Goal: Find specific page/section

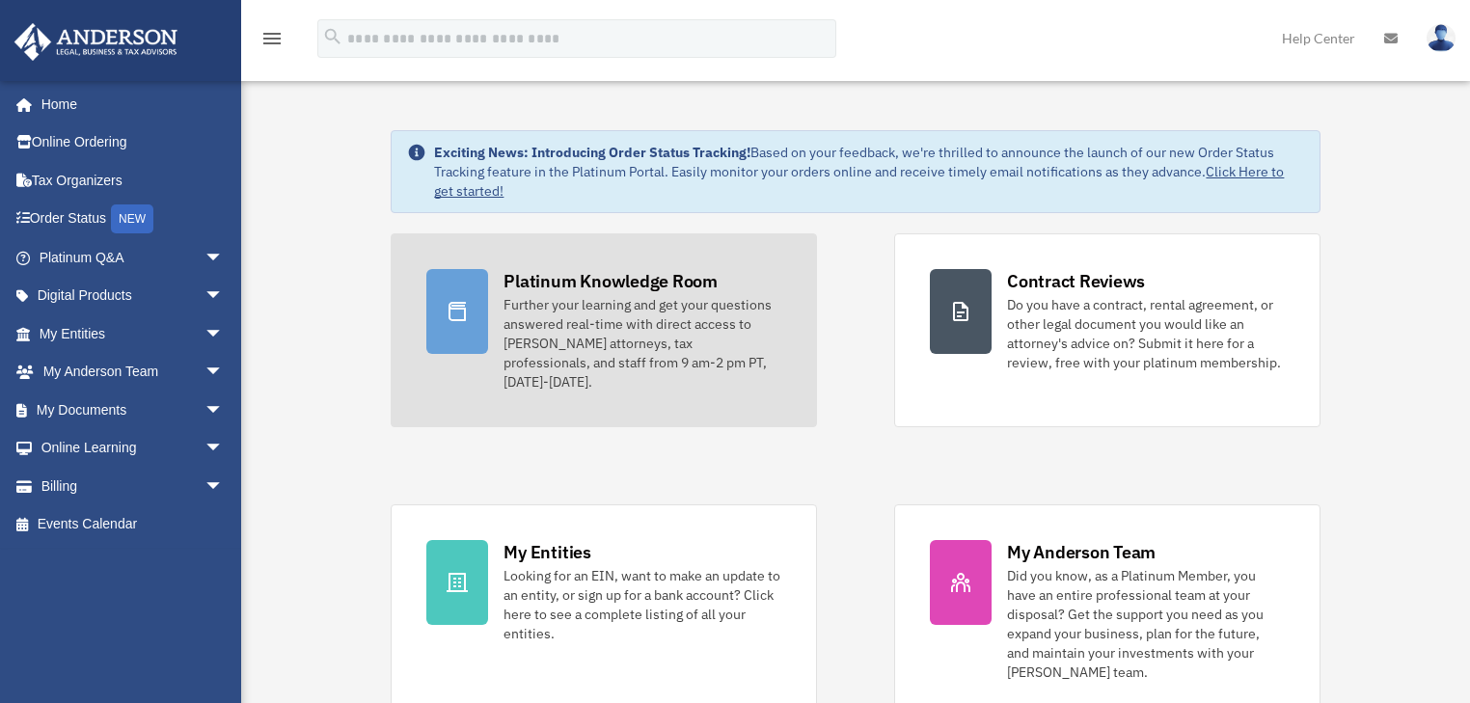
scroll to position [128, 0]
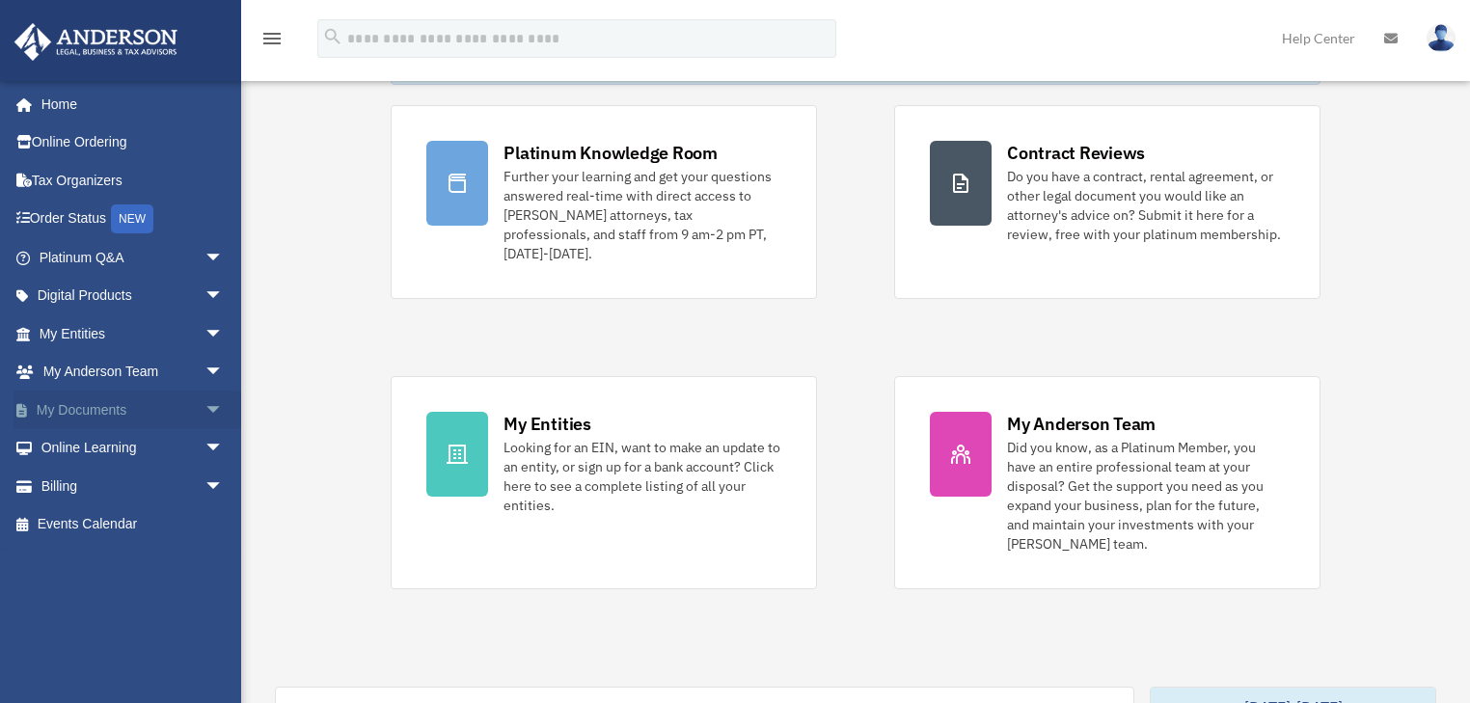
click at [106, 407] on link "My Documents arrow_drop_down" at bounding box center [133, 410] width 239 height 39
click at [204, 331] on span "arrow_drop_down" at bounding box center [223, 334] width 39 height 40
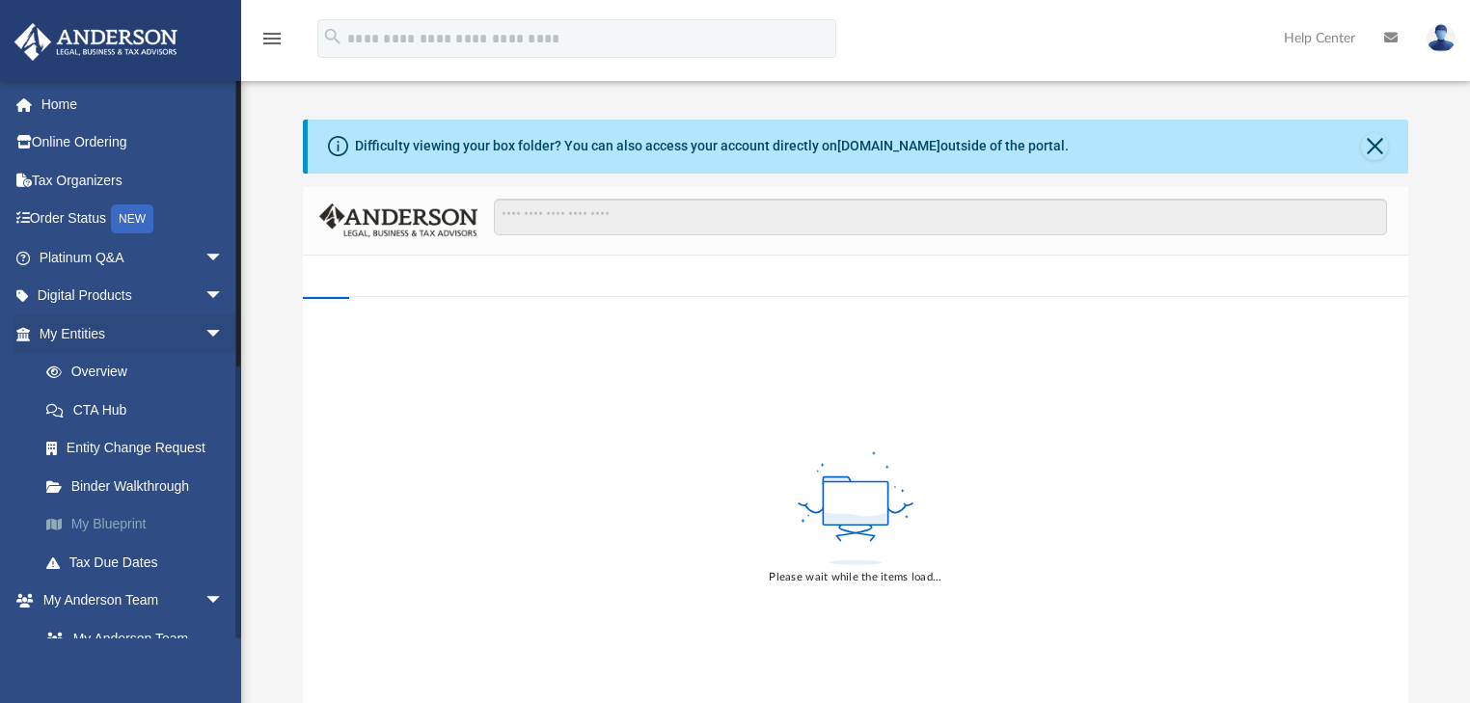
click at [167, 526] on link "My Blueprint" at bounding box center [140, 524] width 226 height 39
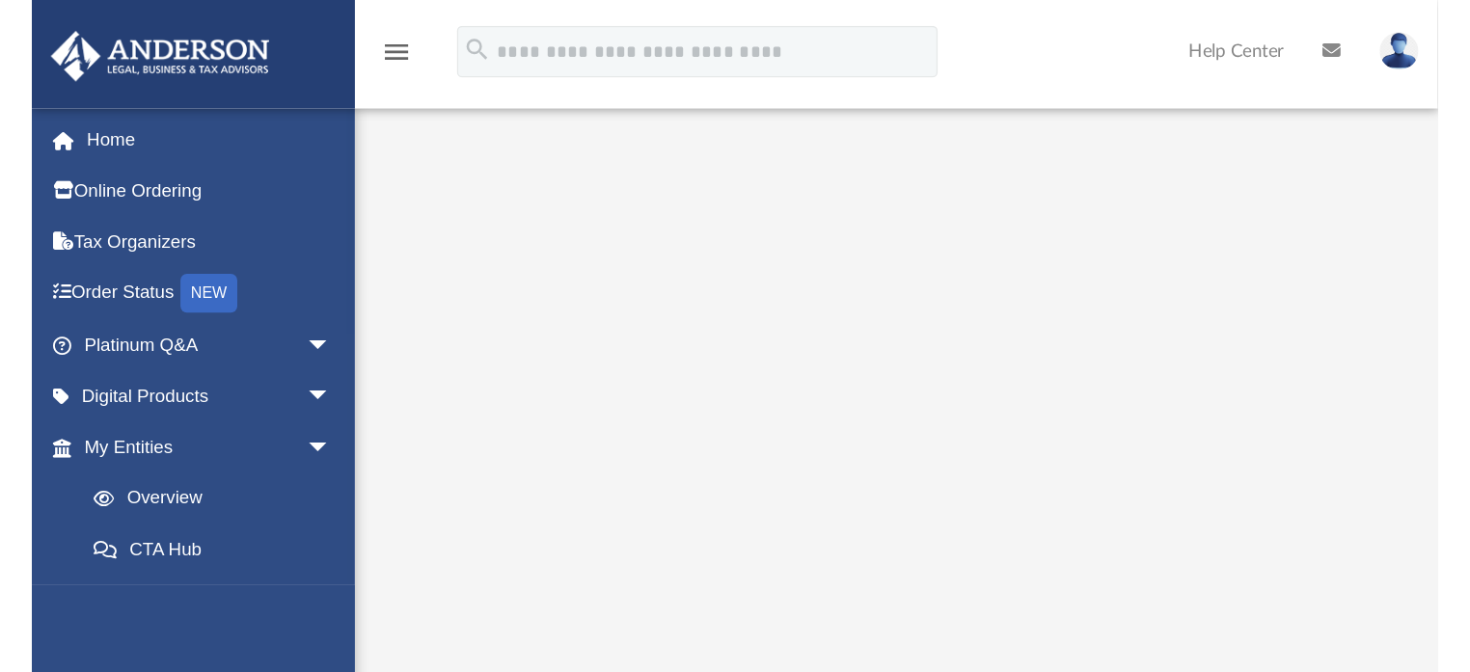
scroll to position [220, 0]
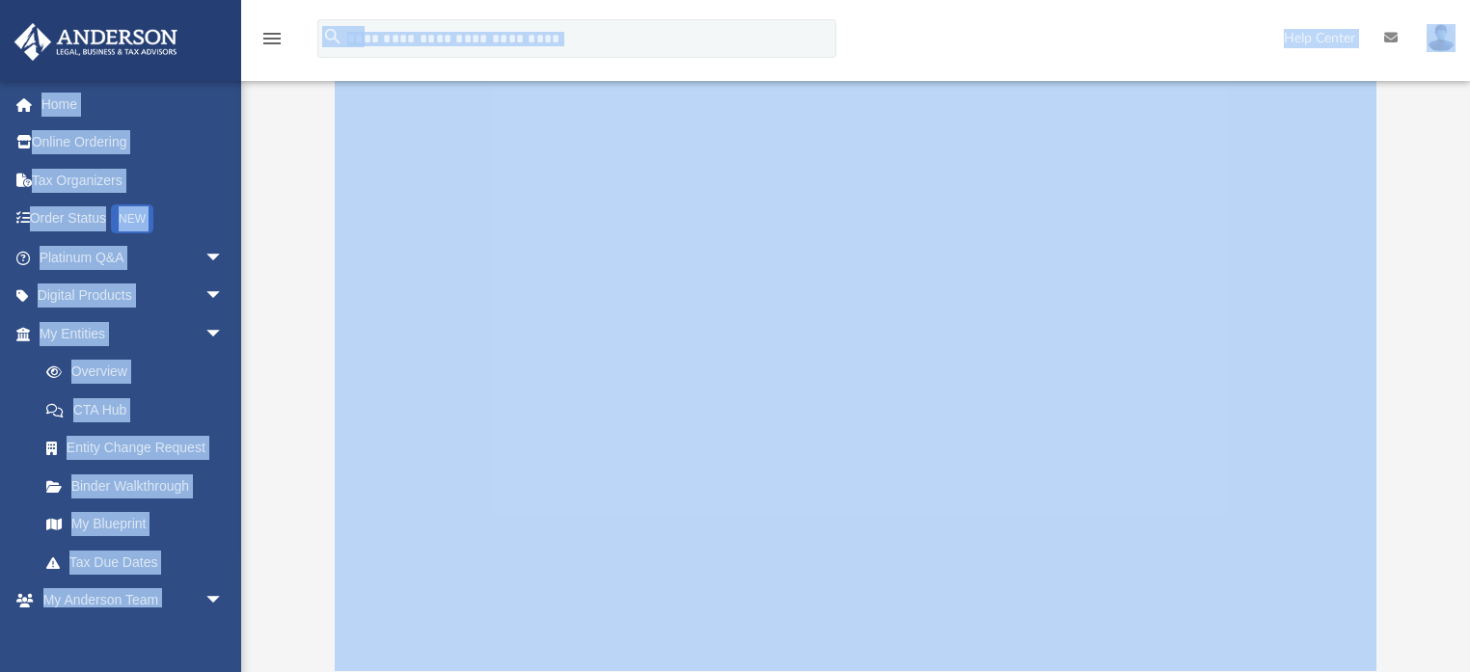
drag, startPoint x: 294, startPoint y: 75, endPoint x: 335, endPoint y: 123, distance: 63.0
click at [31, 303] on div "menu search Site Menu add lynn@karrdds.com My Profile Reset Password Logout Hel…" at bounding box center [735, 255] width 1470 height 950
